Goal: Task Accomplishment & Management: Complete application form

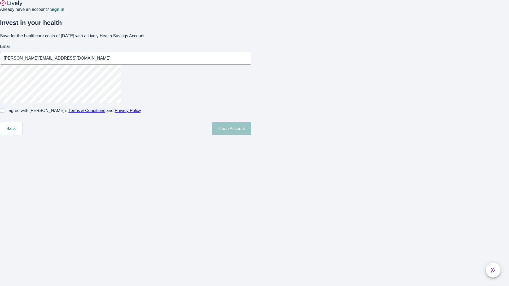
click at [4, 113] on input "I agree with Lively’s Terms & Conditions and Privacy Policy" at bounding box center [2, 111] width 4 height 4
checkbox input "true"
click at [251, 135] on button "Open Account" at bounding box center [232, 129] width 40 height 13
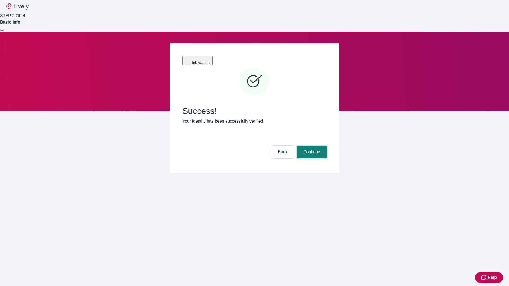
click at [311, 146] on button "Continue" at bounding box center [312, 152] width 30 height 13
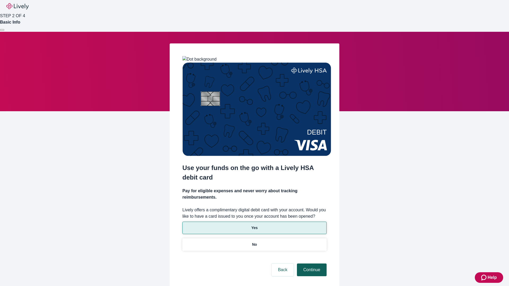
click at [254, 242] on p "No" at bounding box center [254, 245] width 5 height 6
click at [311, 264] on button "Continue" at bounding box center [312, 270] width 30 height 13
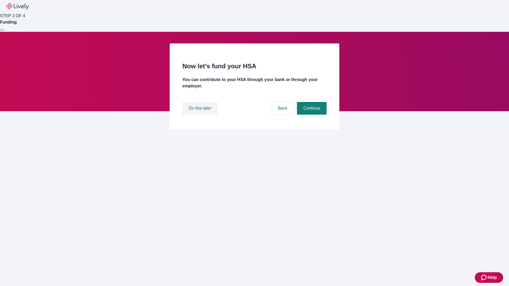
click at [201, 115] on button "Do this later" at bounding box center [199, 108] width 35 height 13
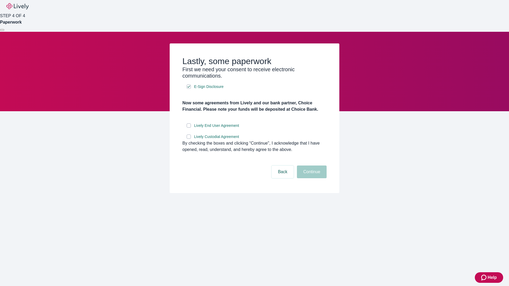
click at [189, 128] on input "Lively End User Agreement" at bounding box center [189, 126] width 4 height 4
checkbox input "true"
click at [189, 139] on input "Lively Custodial Agreement" at bounding box center [189, 137] width 4 height 4
checkbox input "true"
click at [311, 178] on button "Continue" at bounding box center [312, 172] width 30 height 13
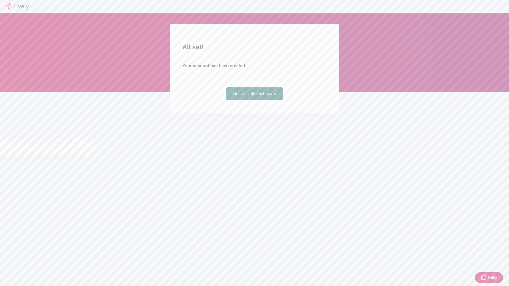
click at [254, 100] on link "Go to Lively dashboard" at bounding box center [254, 94] width 56 height 13
